Goal: Information Seeking & Learning: Learn about a topic

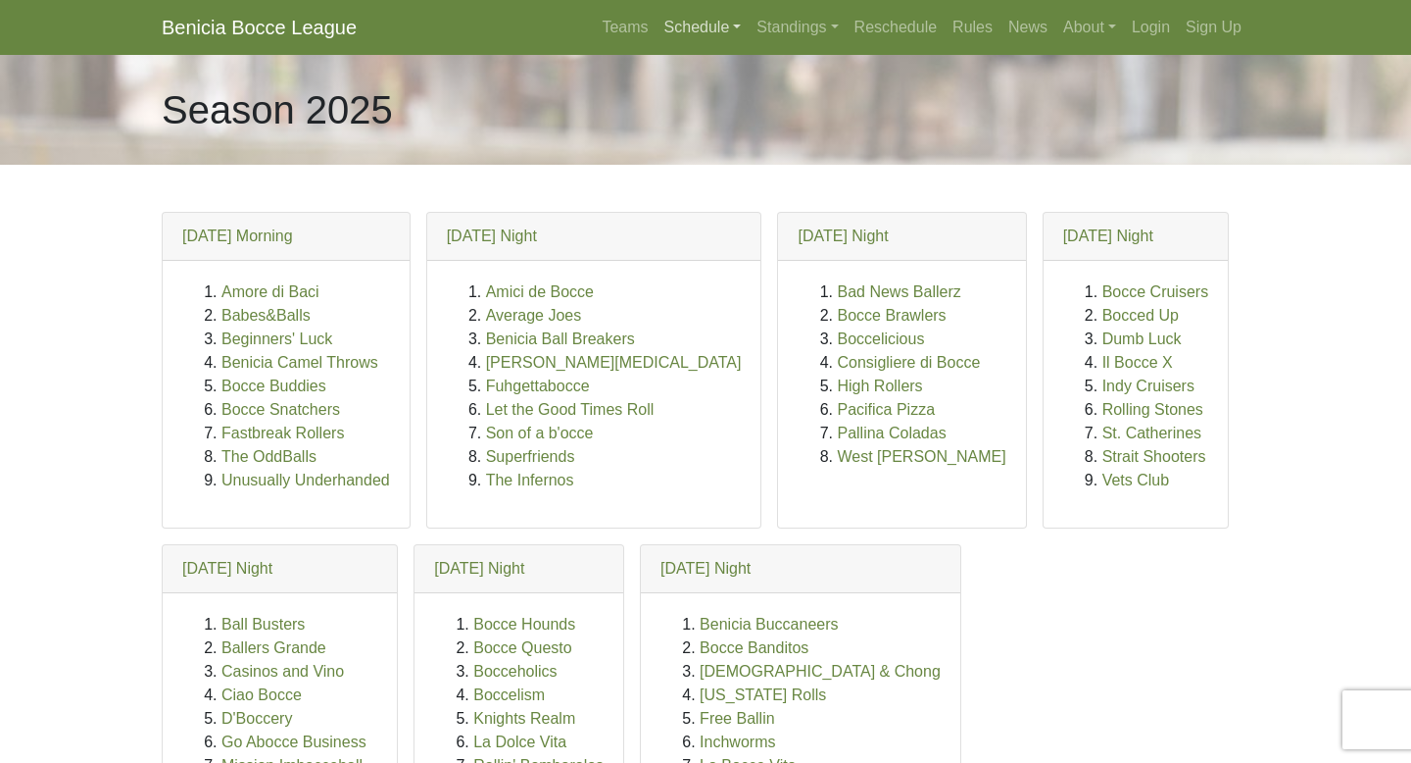
click at [687, 21] on link "Schedule" at bounding box center [703, 27] width 93 height 39
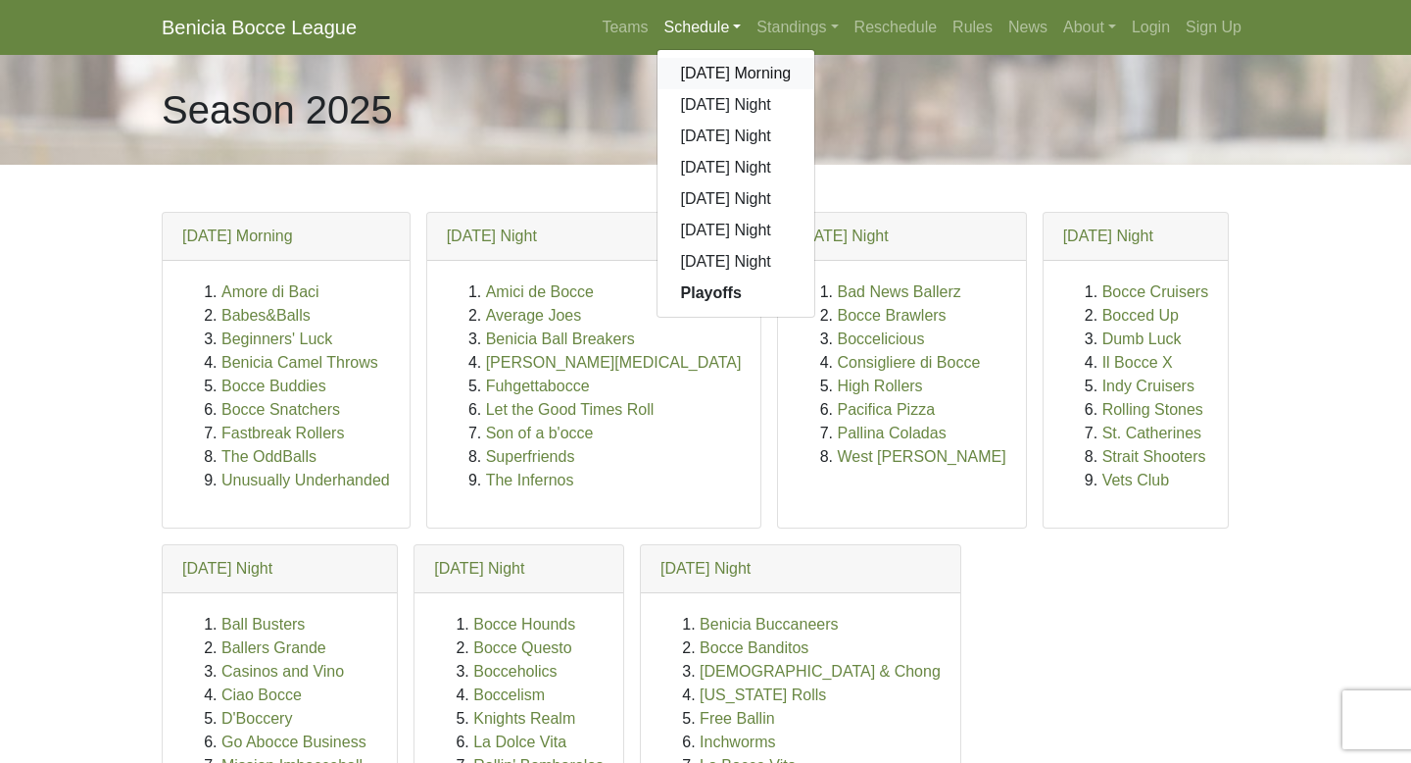
click at [691, 67] on link "[DATE] Morning" at bounding box center [737, 73] width 158 height 31
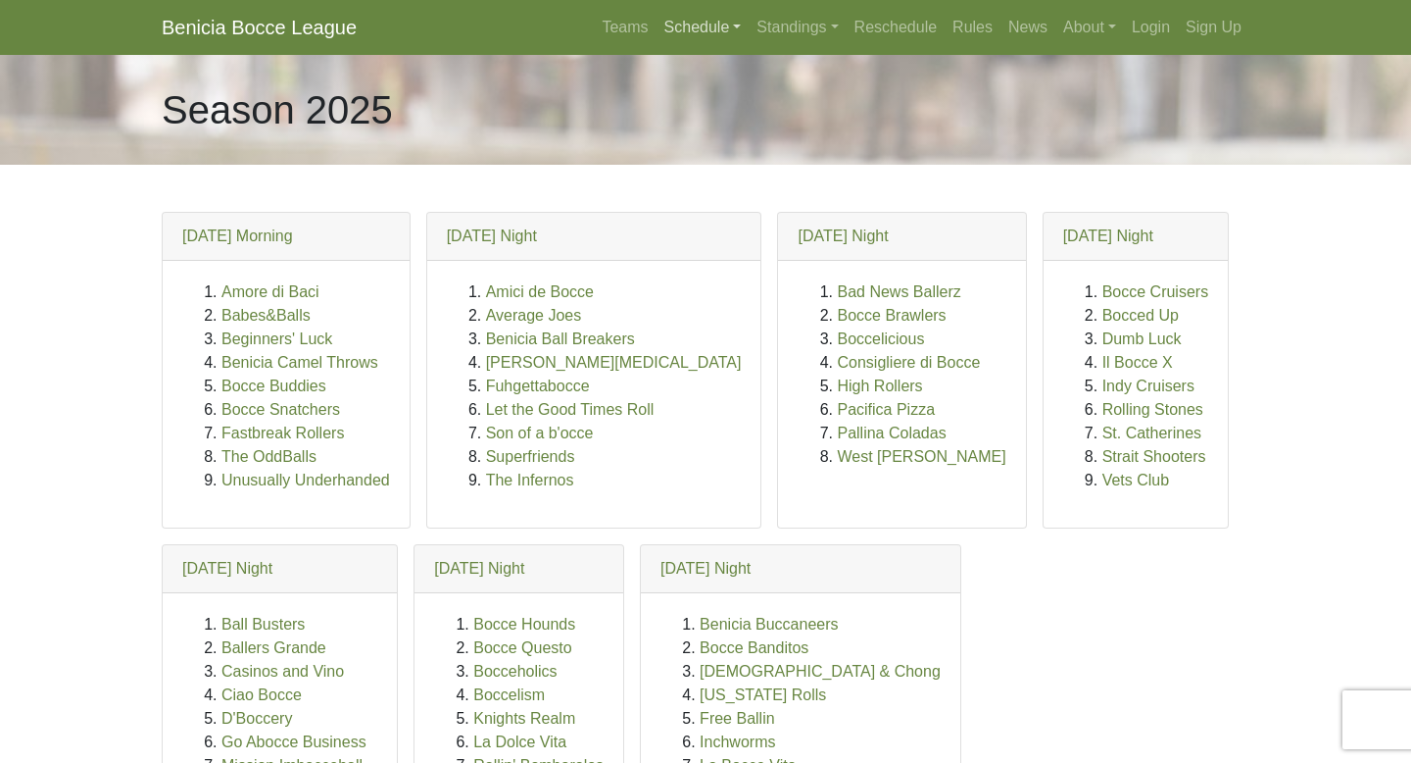
click at [703, 38] on link "Schedule" at bounding box center [703, 27] width 93 height 39
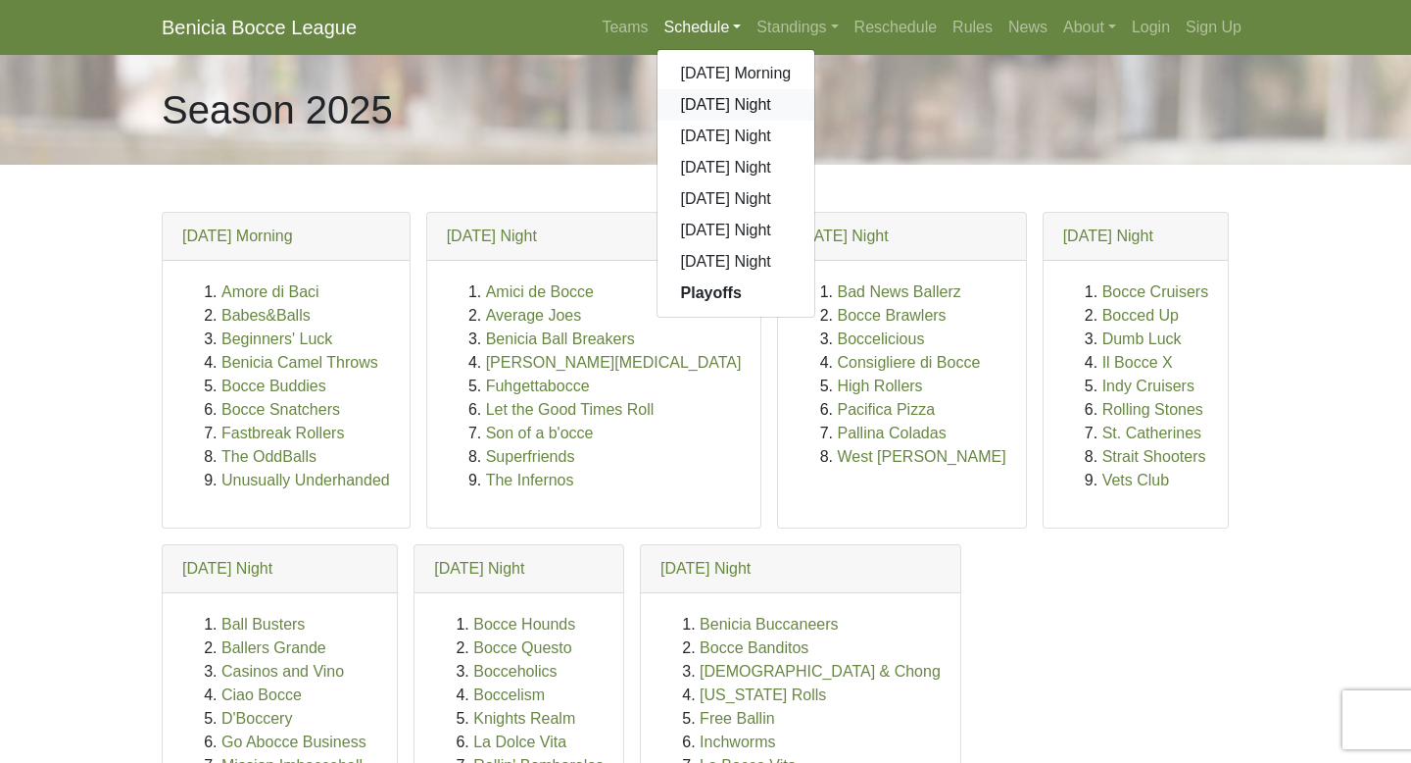
click at [710, 107] on link "[DATE] Night" at bounding box center [737, 104] width 158 height 31
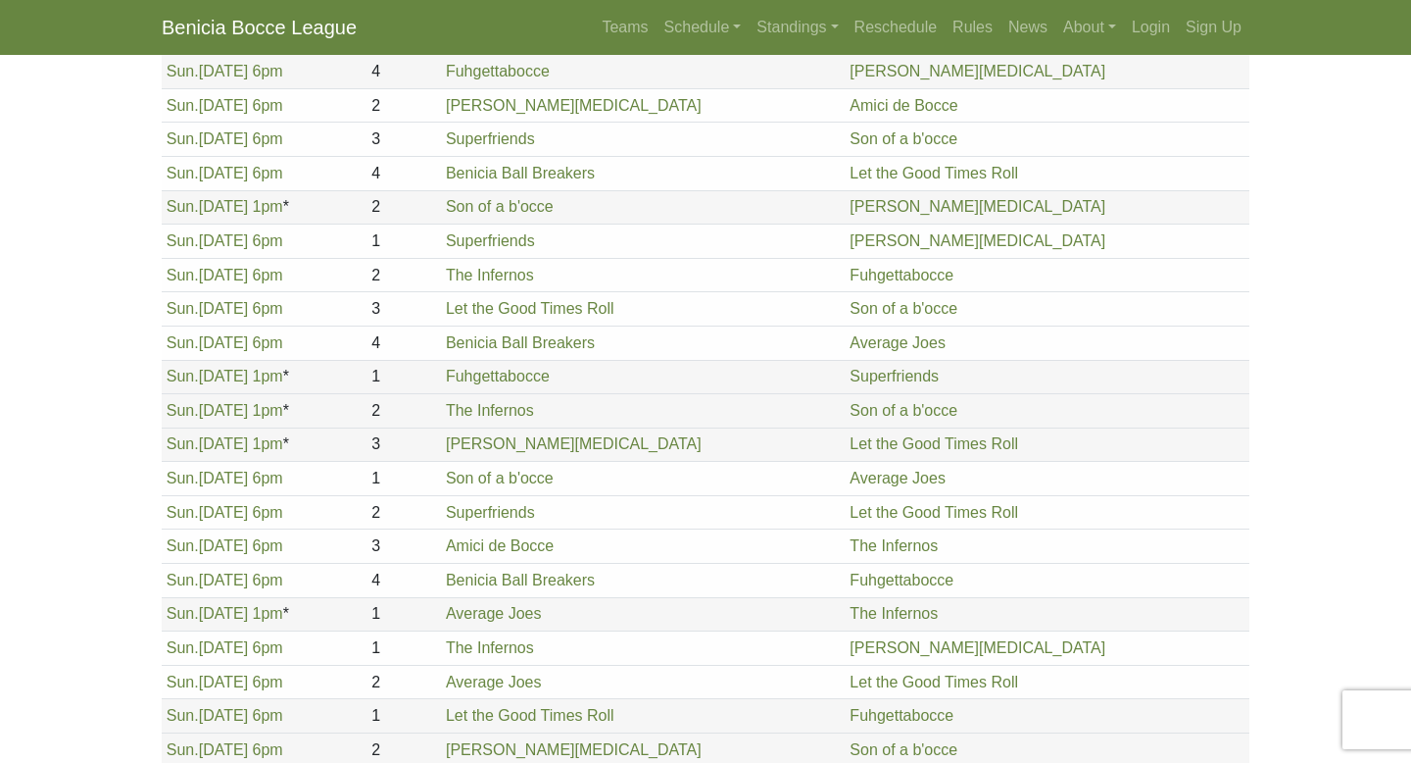
scroll to position [379, 0]
